Goal: Information Seeking & Learning: Understand process/instructions

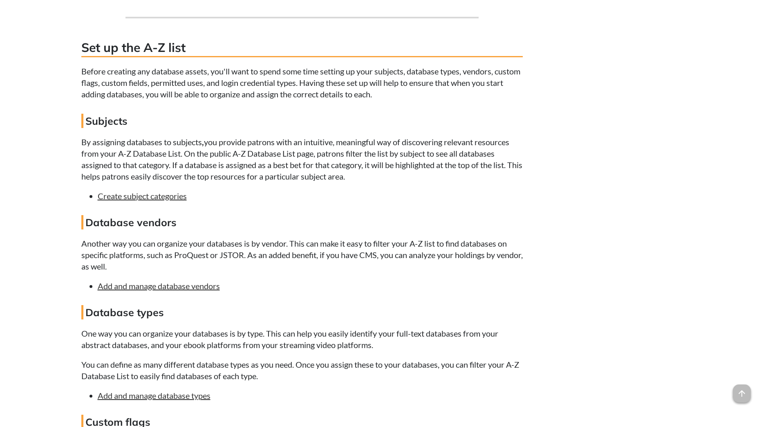
scroll to position [900, 0]
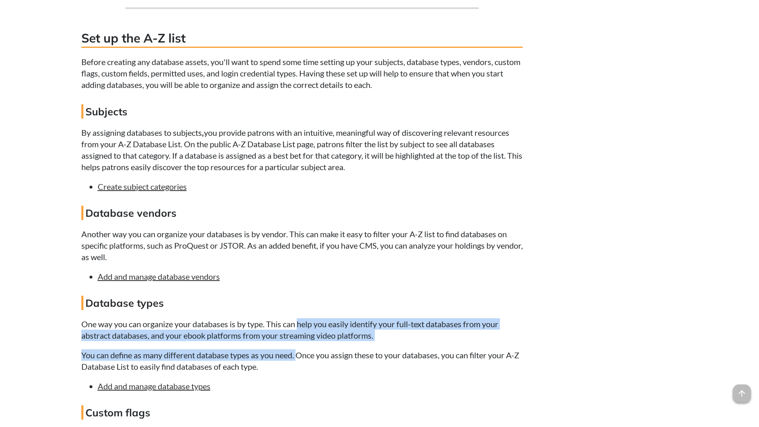
drag, startPoint x: 299, startPoint y: 320, endPoint x: 298, endPoint y: 341, distance: 21.7
drag, startPoint x: 298, startPoint y: 341, endPoint x: 283, endPoint y: 330, distance: 19.3
click at [283, 330] on p "One way you can organize your databases is by type. This can help you easily id…" at bounding box center [302, 329] width 442 height 23
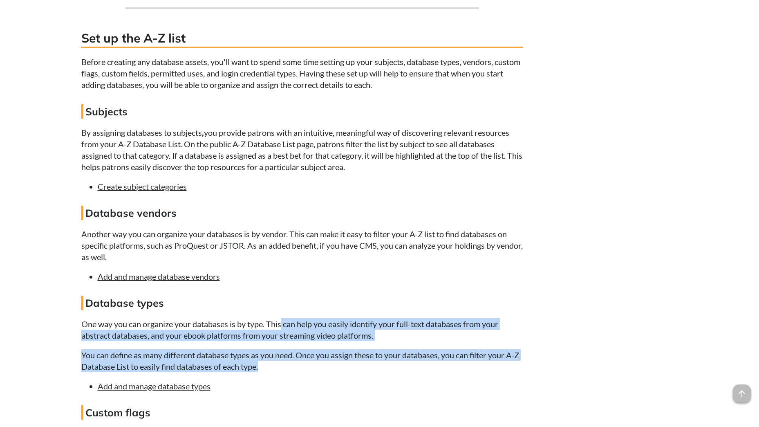
drag, startPoint x: 283, startPoint y: 323, endPoint x: 287, endPoint y: 363, distance: 39.9
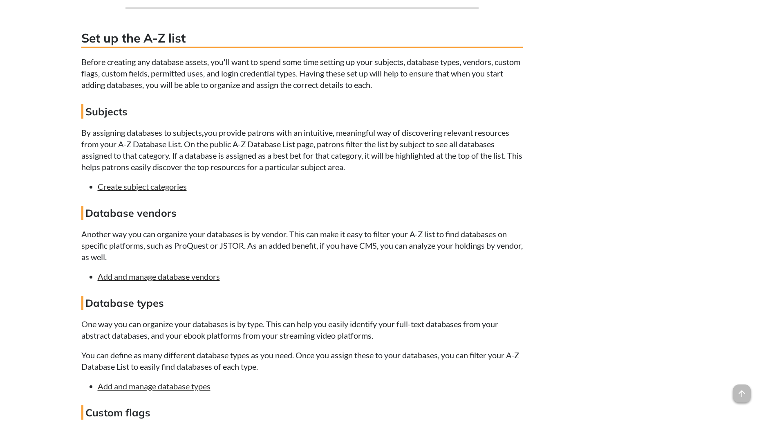
drag, startPoint x: 287, startPoint y: 363, endPoint x: 270, endPoint y: 382, distance: 25.8
click at [270, 382] on li "Add and manage database types" at bounding box center [310, 385] width 425 height 11
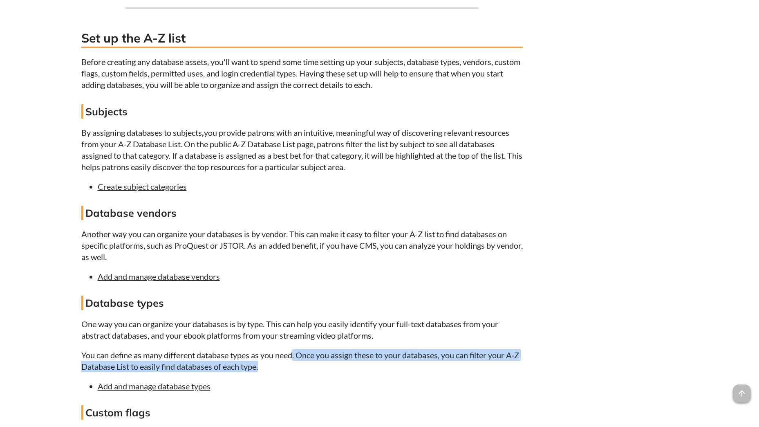
drag, startPoint x: 297, startPoint y: 360, endPoint x: 300, endPoint y: 371, distance: 10.9
click at [300, 371] on p "You can define as many different database types as you need. Once you assign th…" at bounding box center [302, 360] width 442 height 23
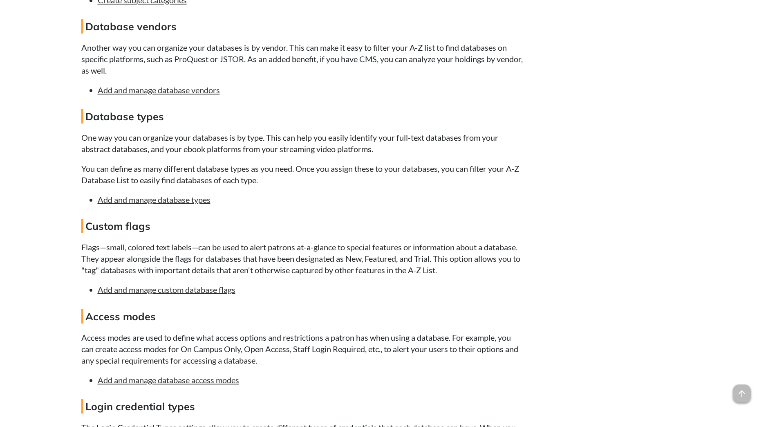
scroll to position [1104, 0]
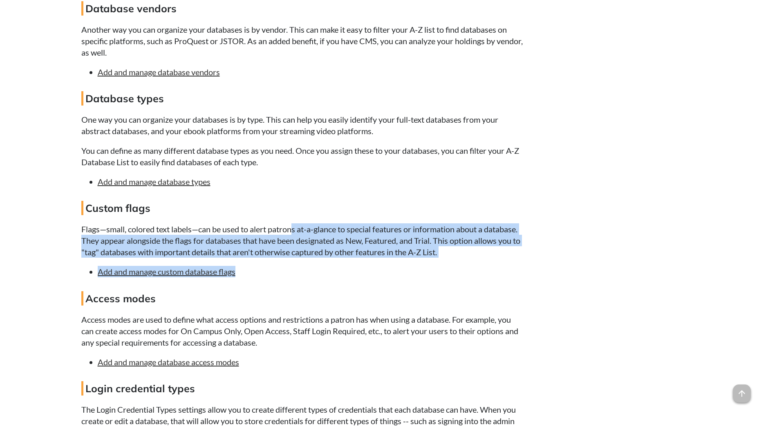
drag, startPoint x: 294, startPoint y: 227, endPoint x: 304, endPoint y: 261, distance: 35.3
click at [304, 261] on div "warning_amber This Springboard covers the new A-Z List Management page! The inf…" at bounding box center [302, 354] width 442 height 2483
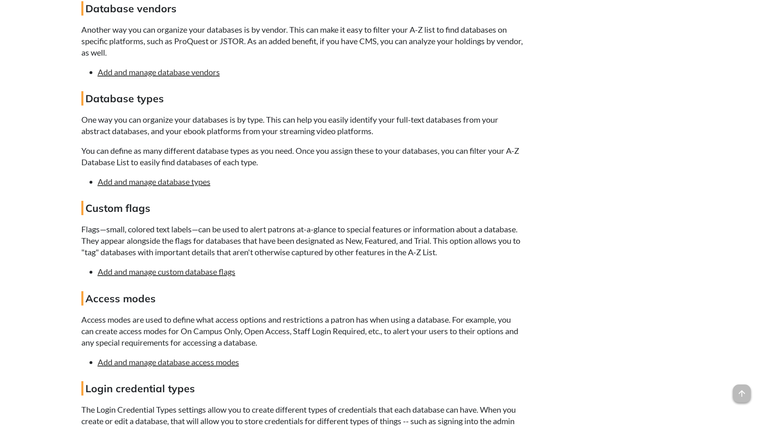
drag, startPoint x: 304, startPoint y: 261, endPoint x: 302, endPoint y: 328, distance: 67.1
click at [302, 328] on p "Access modes are used to define what access options and restrictions a patron h…" at bounding box center [302, 331] width 442 height 34
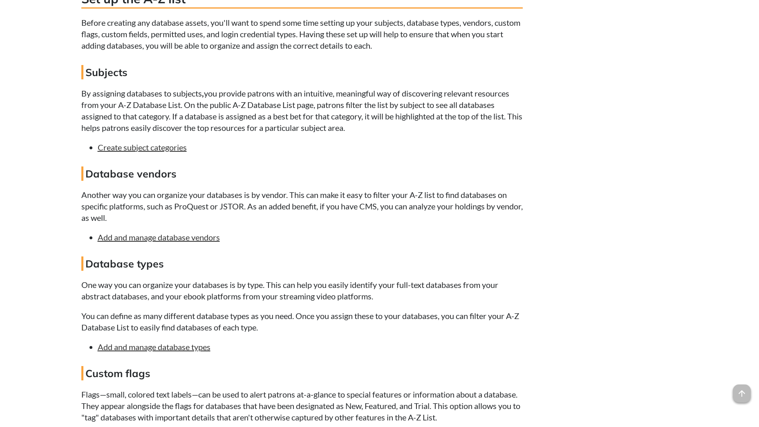
scroll to position [900, 0]
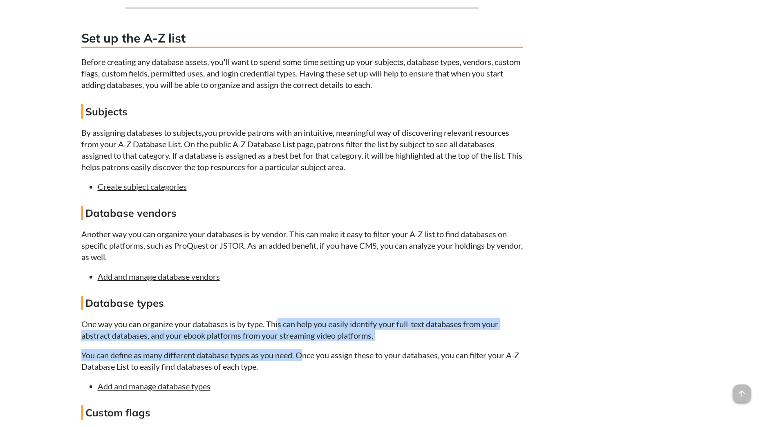
drag, startPoint x: 279, startPoint y: 316, endPoint x: 304, endPoint y: 344, distance: 38.2
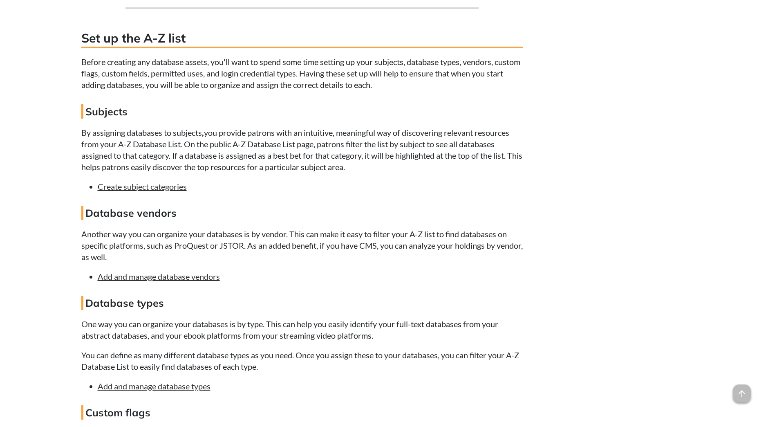
click at [230, 326] on p "One way you can organize your databases is by type. This can help you easily id…" at bounding box center [302, 329] width 442 height 23
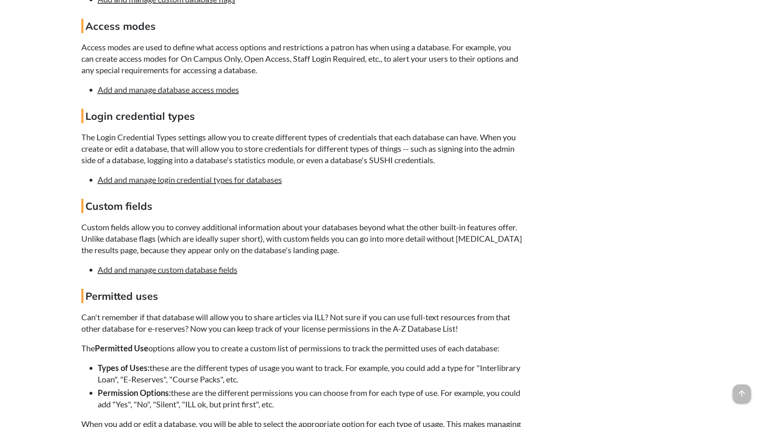
scroll to position [1390, 0]
